Goal: Task Accomplishment & Management: Manage account settings

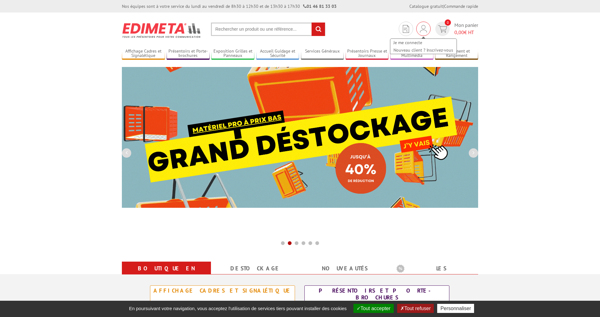
click at [423, 31] on img at bounding box center [423, 29] width 7 height 8
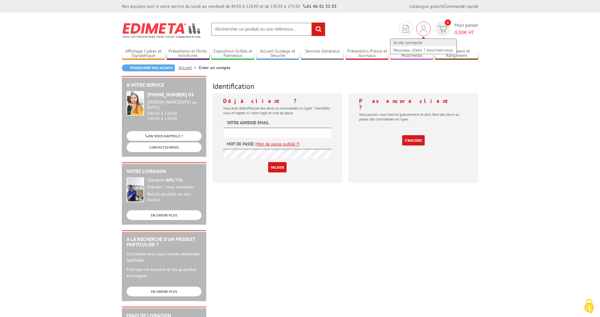
click at [419, 42] on link "Je me connecte" at bounding box center [424, 43] width 66 height 8
click at [316, 133] on input "text" at bounding box center [277, 132] width 109 height 10
